Goal: Transaction & Acquisition: Purchase product/service

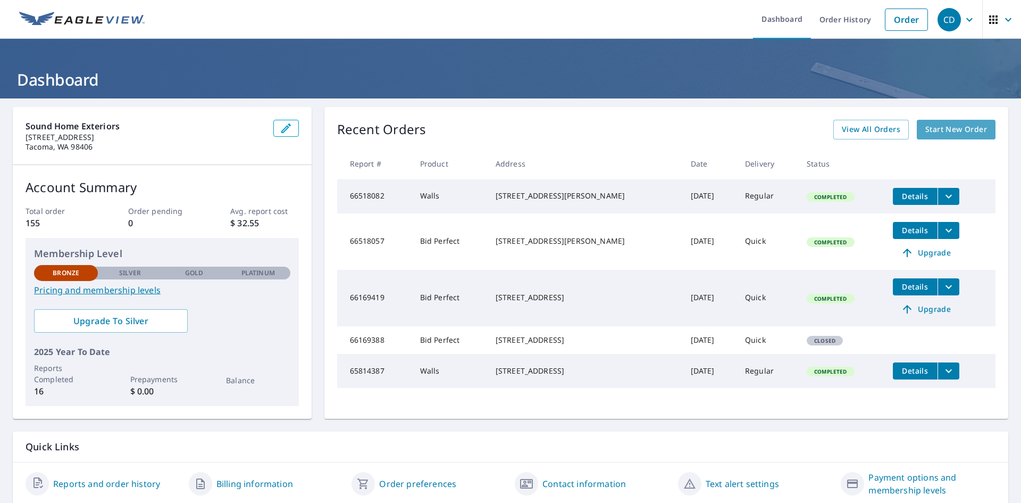
click at [944, 128] on span "Start New Order" at bounding box center [957, 129] width 62 height 13
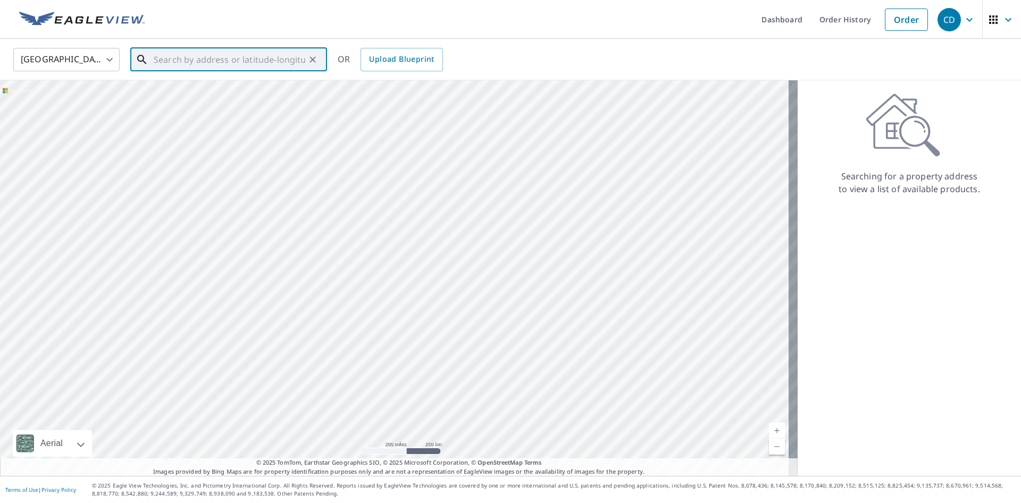
click at [201, 64] on input "text" at bounding box center [230, 60] width 152 height 30
click at [204, 102] on p "[GEOGRAPHIC_DATA]" at bounding box center [235, 102] width 167 height 11
type input "[STREET_ADDRESS]"
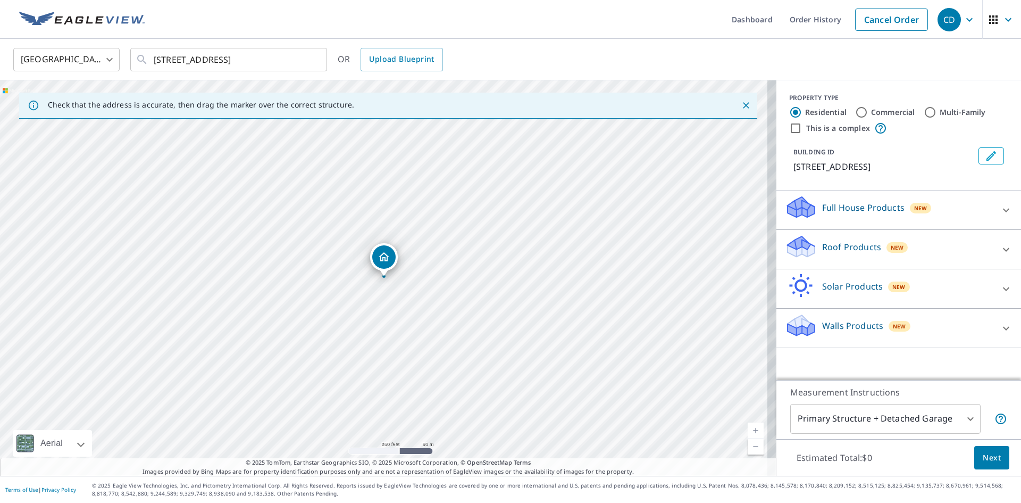
click at [748, 429] on link "Current Level 17, Zoom In" at bounding box center [756, 430] width 16 height 16
click at [748, 428] on link "Current Level 18, Zoom In" at bounding box center [756, 430] width 16 height 16
click at [751, 428] on link "Current Level 19, Zoom In" at bounding box center [756, 430] width 16 height 16
click at [1000, 209] on icon at bounding box center [1006, 210] width 13 height 13
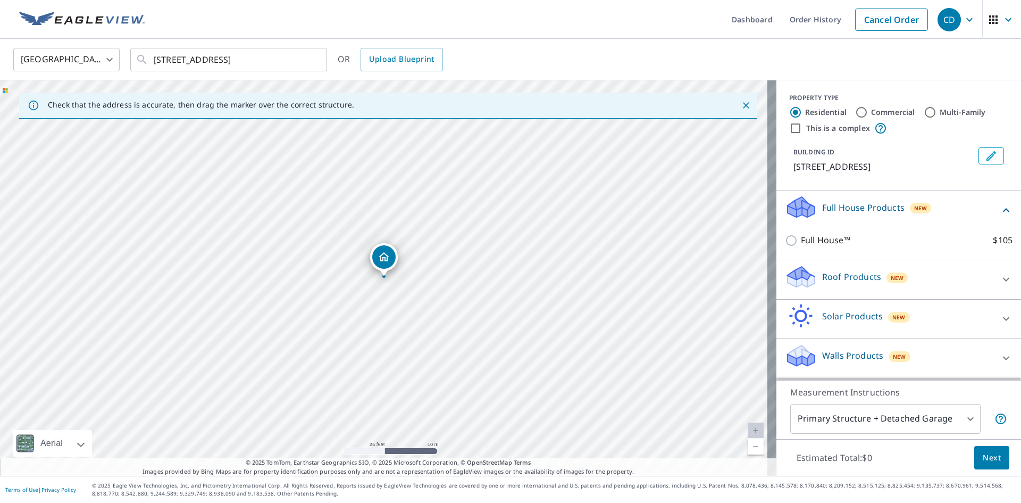
click at [994, 276] on div at bounding box center [1007, 279] width 26 height 26
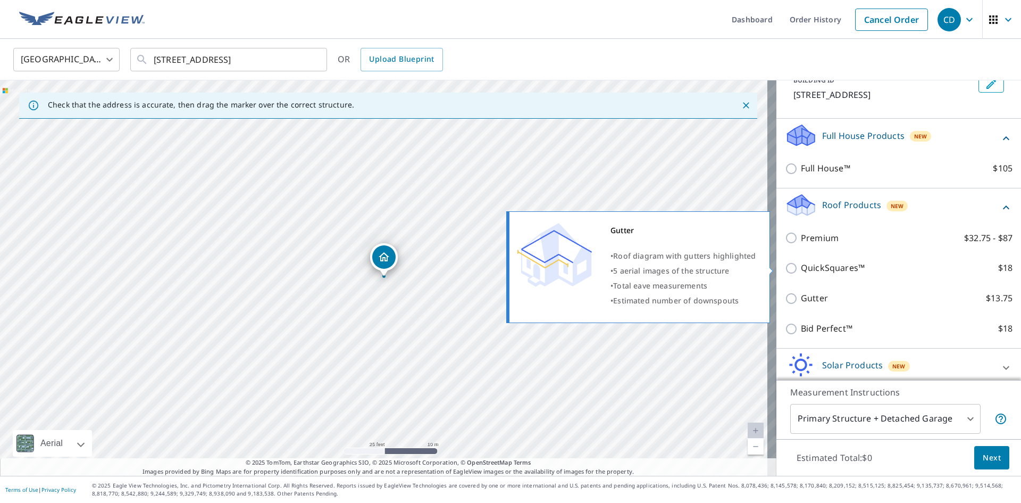
scroll to position [119, 0]
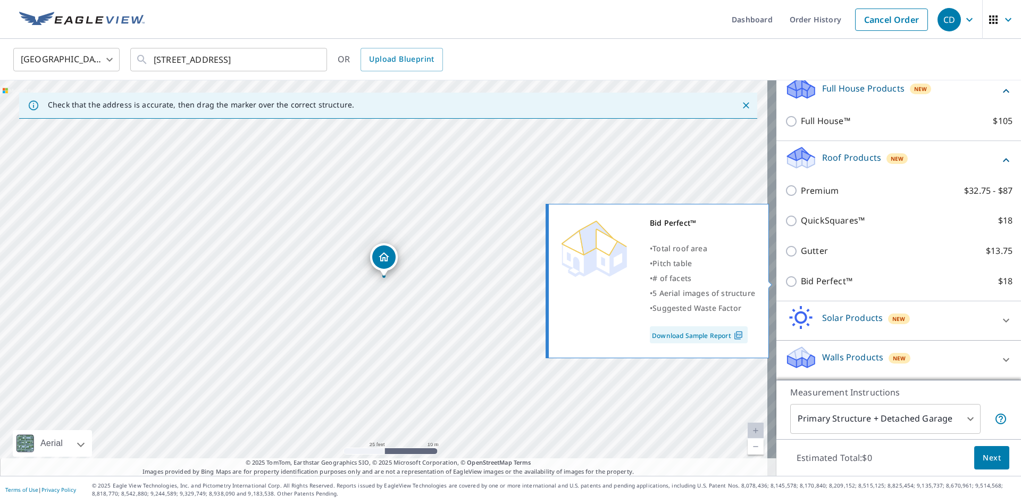
click at [834, 279] on p "Bid Perfect™" at bounding box center [827, 280] width 52 height 13
click at [801, 279] on input "Bid Perfect™ $18" at bounding box center [793, 281] width 16 height 13
checkbox input "true"
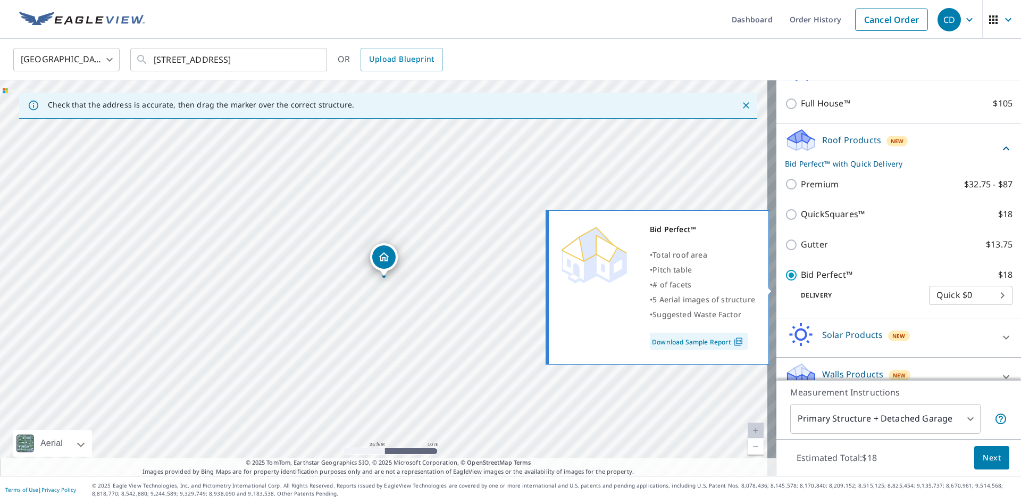
scroll to position [154, 0]
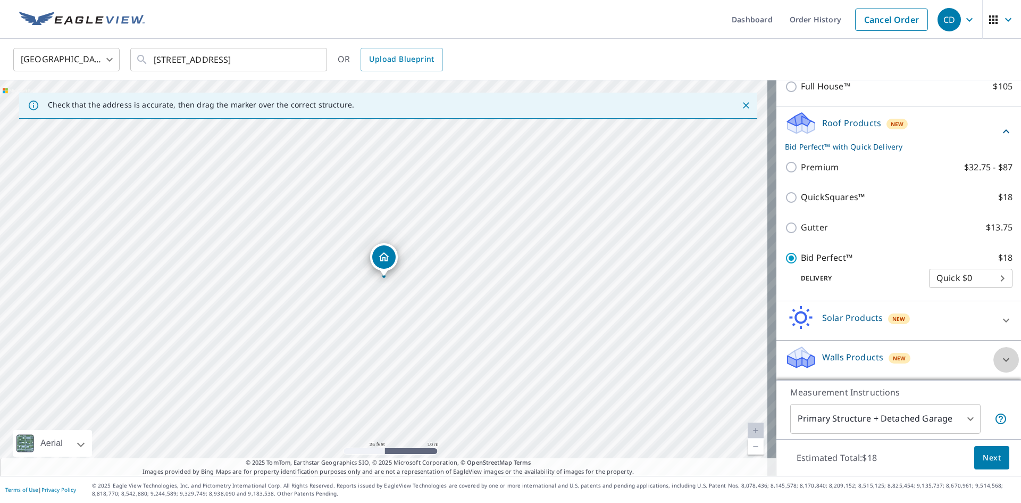
click at [1000, 360] on icon at bounding box center [1006, 359] width 13 height 13
click at [1003, 360] on icon at bounding box center [1006, 359] width 6 height 4
drag, startPoint x: 943, startPoint y: 324, endPoint x: 947, endPoint y: 293, distance: 31.7
click at [947, 293] on div "Full House Products New Full House™ $105 Roof Products New Bid Perfect™ with Qu…" at bounding box center [899, 208] width 245 height 343
click at [987, 460] on span "Next" at bounding box center [992, 457] width 18 height 13
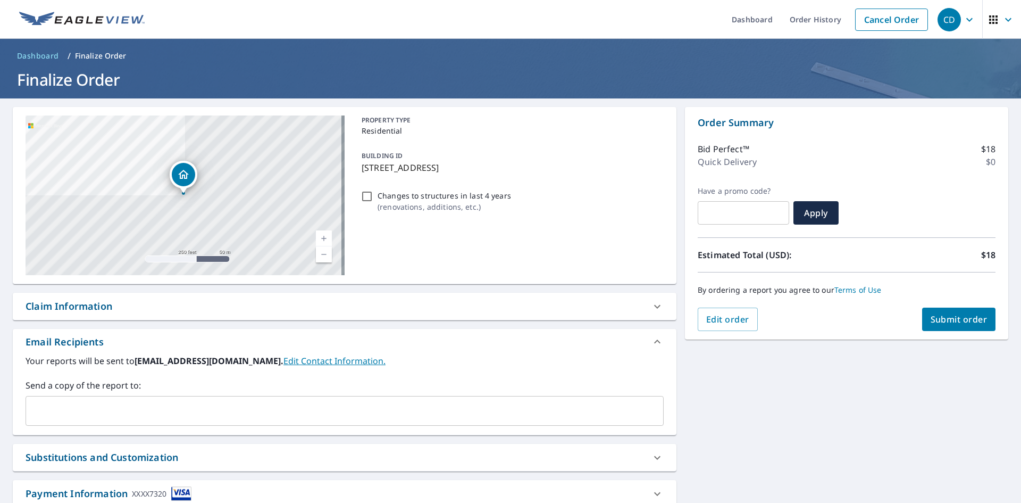
click at [946, 320] on span "Submit order" at bounding box center [959, 319] width 57 height 12
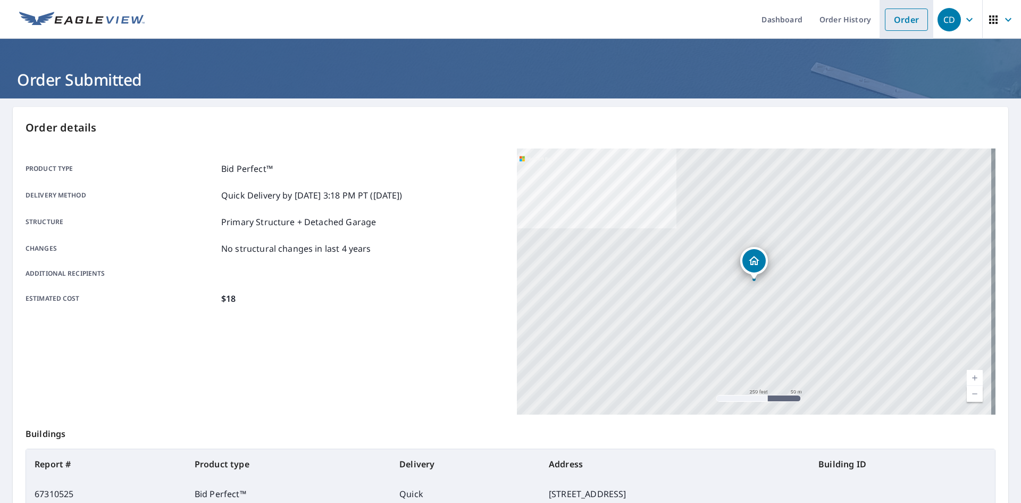
click at [898, 20] on link "Order" at bounding box center [906, 20] width 43 height 22
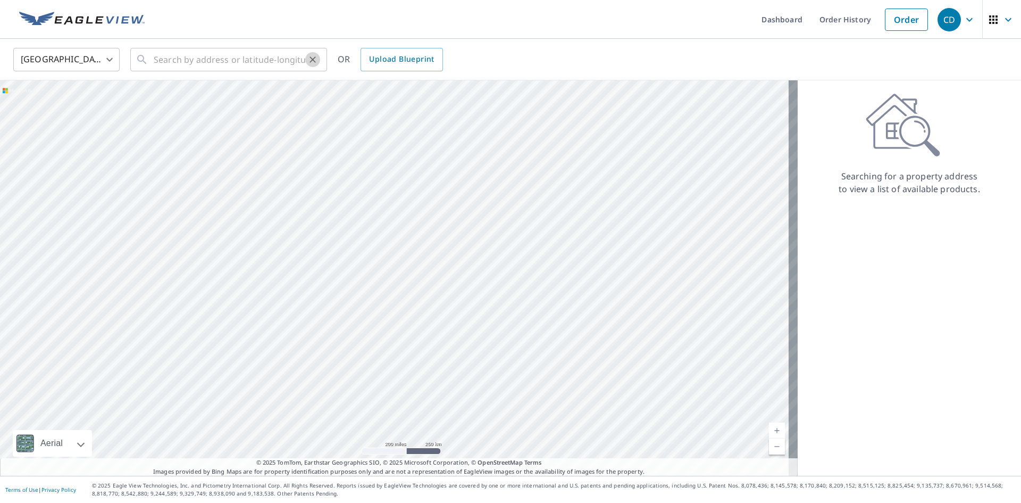
click at [309, 62] on icon "Clear" at bounding box center [312, 59] width 11 height 11
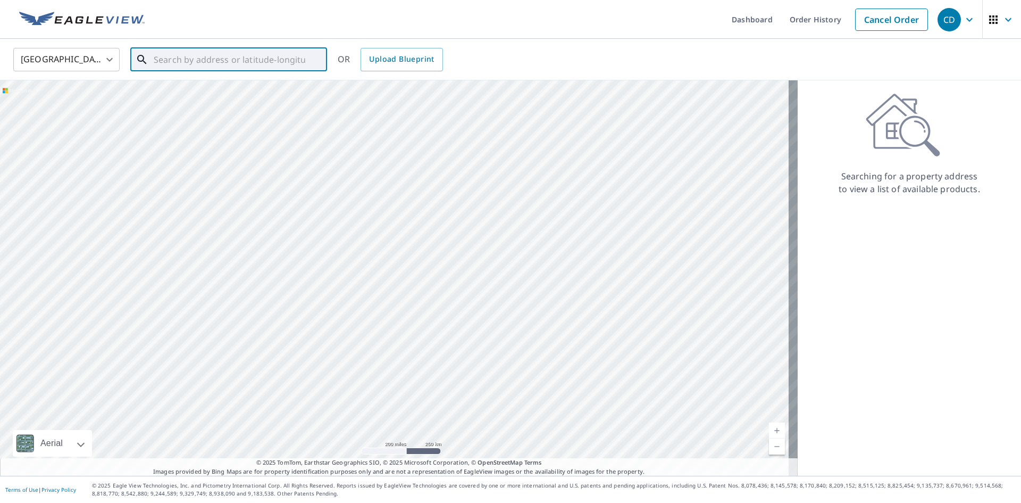
click at [265, 58] on input "text" at bounding box center [230, 60] width 152 height 30
click at [218, 97] on p "[GEOGRAPHIC_DATA]" at bounding box center [235, 102] width 167 height 11
type input "[STREET_ADDRESS]"
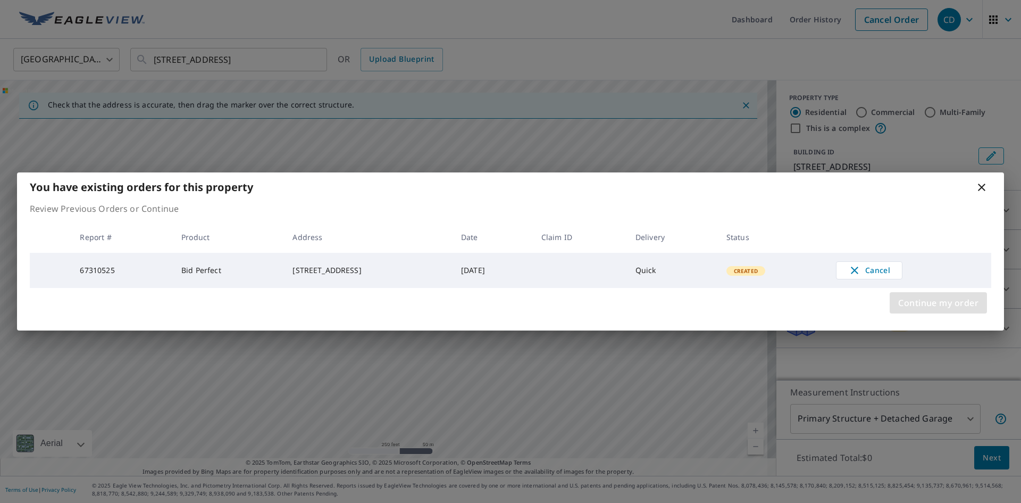
click at [951, 305] on span "Continue my order" at bounding box center [938, 302] width 80 height 15
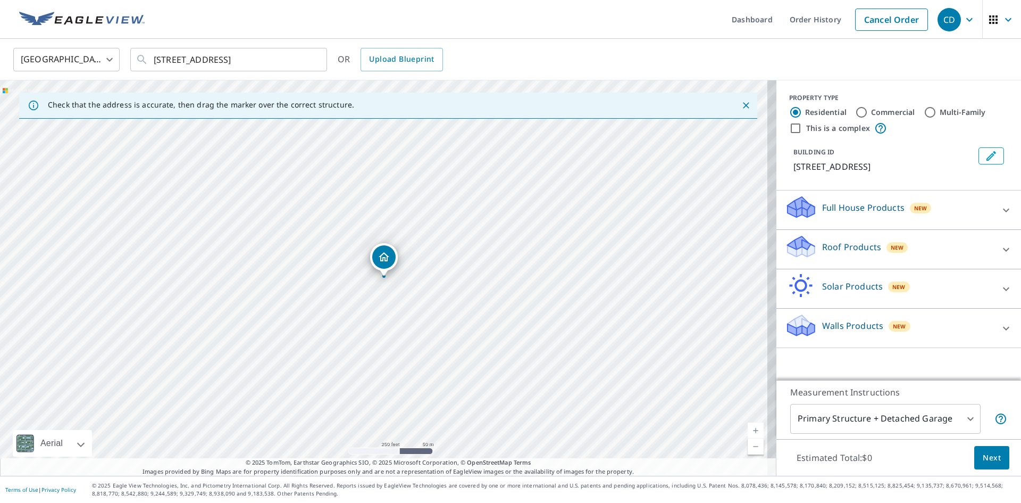
click at [1000, 328] on icon at bounding box center [1006, 328] width 13 height 13
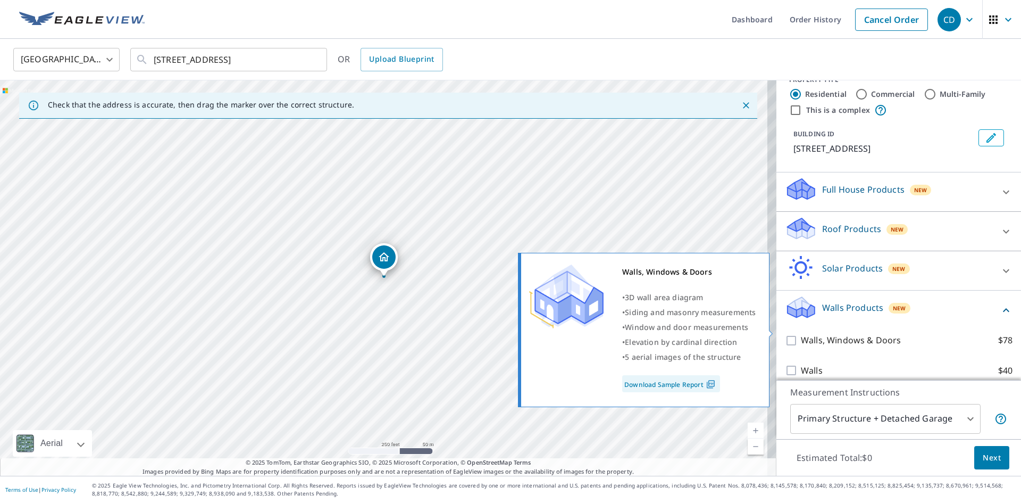
scroll to position [28, 0]
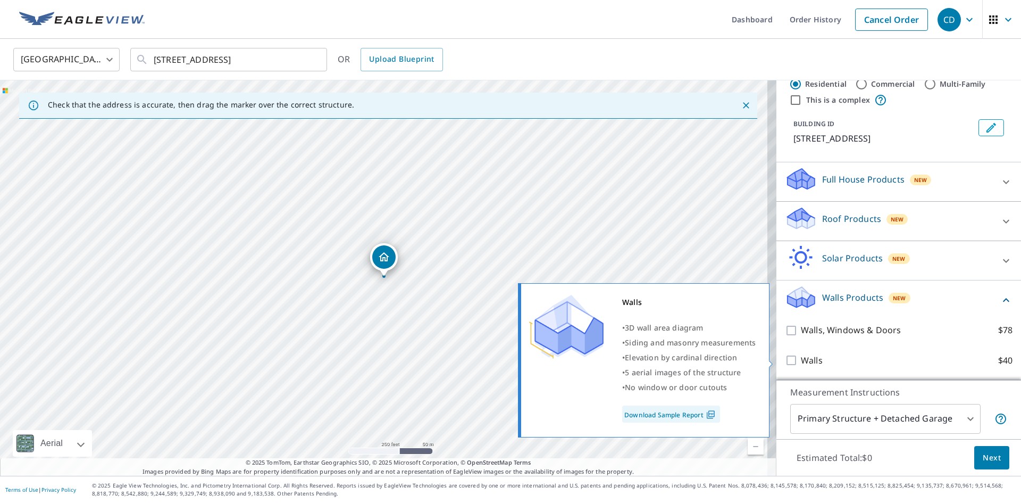
click at [823, 360] on label "Walls $40" at bounding box center [907, 360] width 212 height 13
click at [801, 360] on input "Walls $40" at bounding box center [793, 360] width 16 height 13
checkbox input "true"
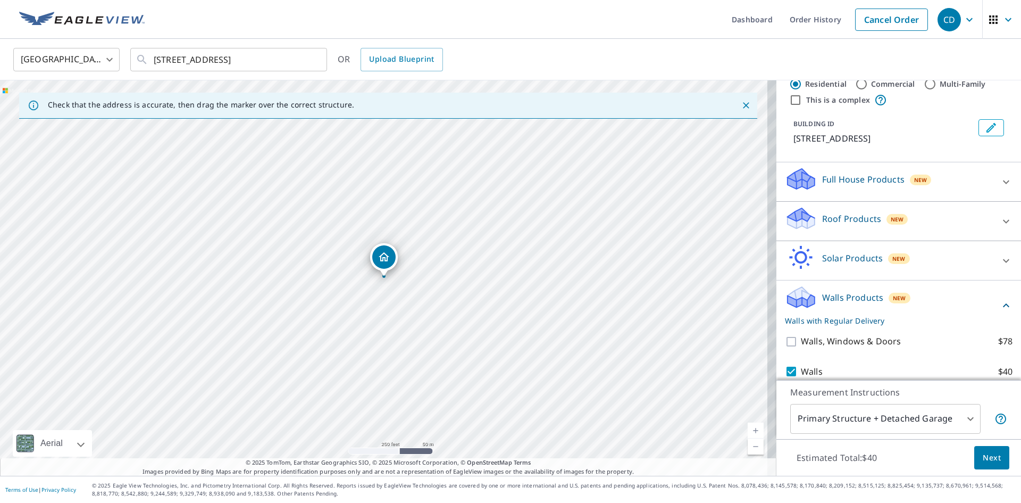
click at [988, 460] on span "Next" at bounding box center [992, 457] width 18 height 13
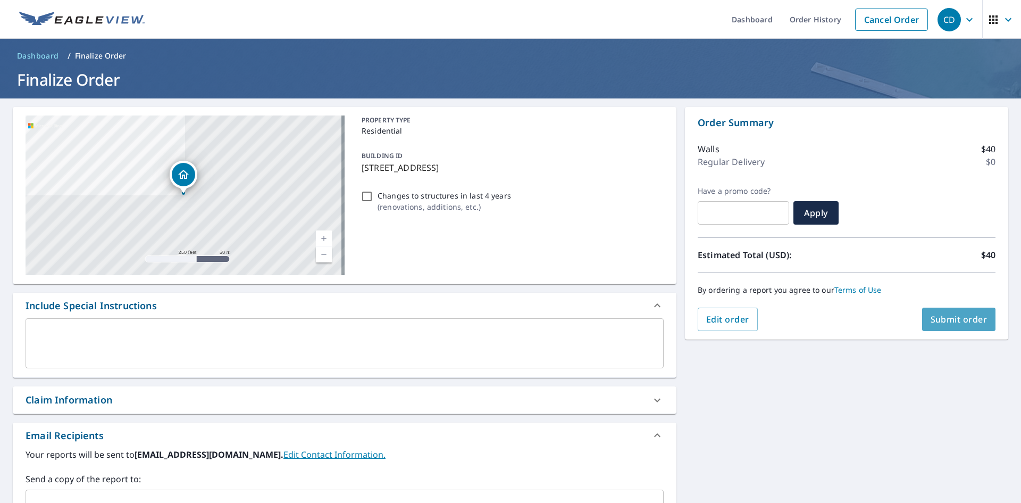
click at [945, 322] on span "Submit order" at bounding box center [959, 319] width 57 height 12
